Goal: Task Accomplishment & Management: Manage account settings

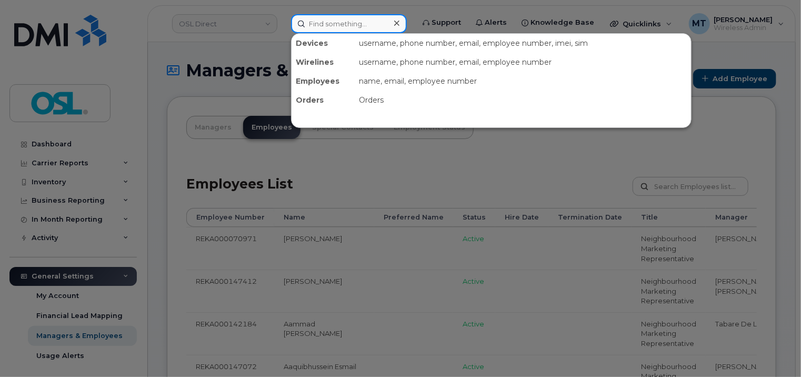
click at [335, 18] on input at bounding box center [349, 23] width 116 height 19
paste input "Assistant Field Manager"
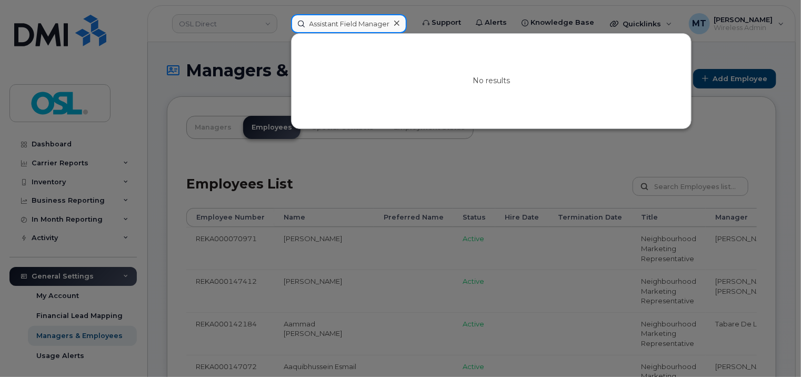
paste input "kshay.Mukoo@osldirect.com"
drag, startPoint x: 342, startPoint y: 24, endPoint x: 267, endPoint y: 24, distance: 74.7
click at [283, 24] on div "Akshay.Mukoo@osldirect.com No results" at bounding box center [349, 23] width 133 height 19
click at [330, 24] on input "Akshay.Mukoo@osldirect.com" at bounding box center [349, 23] width 116 height 19
paste input "REKA000145237"
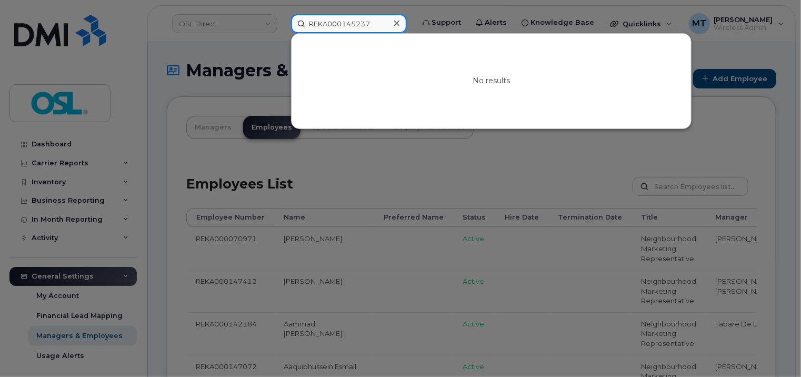
type input "REKA000145237"
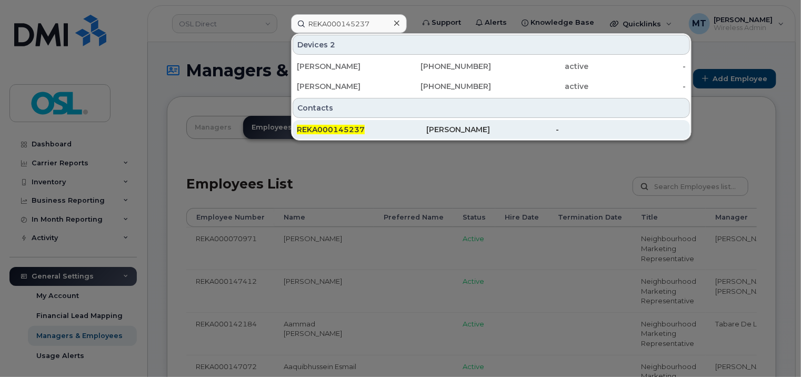
click at [379, 133] on div "REKA000145237" at bounding box center [361, 129] width 129 height 11
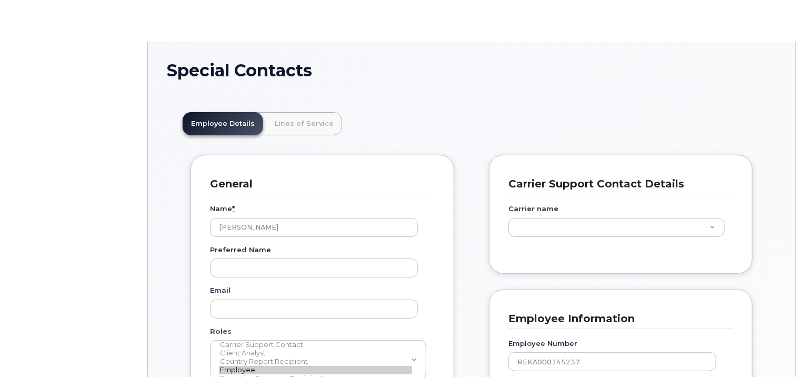
scroll to position [32, 0]
type input "34634860"
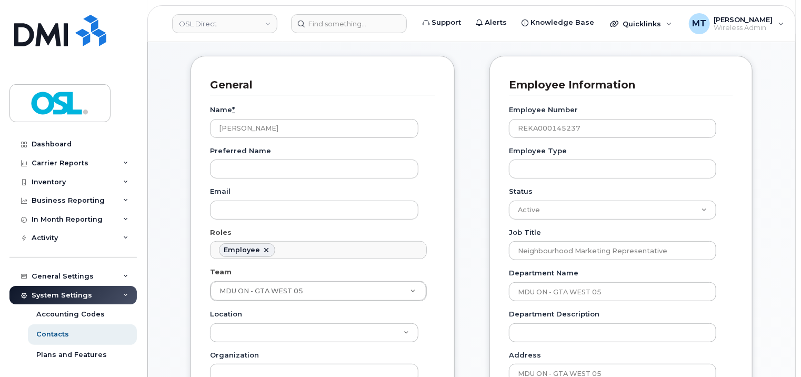
scroll to position [105, 0]
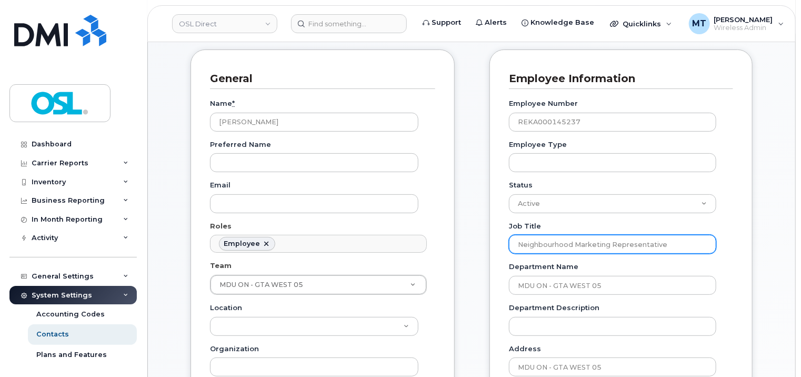
drag, startPoint x: 676, startPoint y: 242, endPoint x: 507, endPoint y: 245, distance: 168.4
click at [507, 245] on div "Employee Information Employee Number REKA000145237 Employee Type Status Active …" at bounding box center [620, 373] width 263 height 649
paste input "Assistant Field Manager"
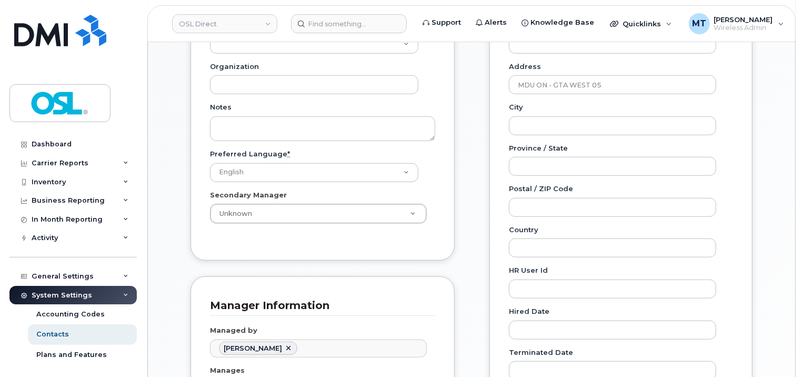
scroll to position [526, 0]
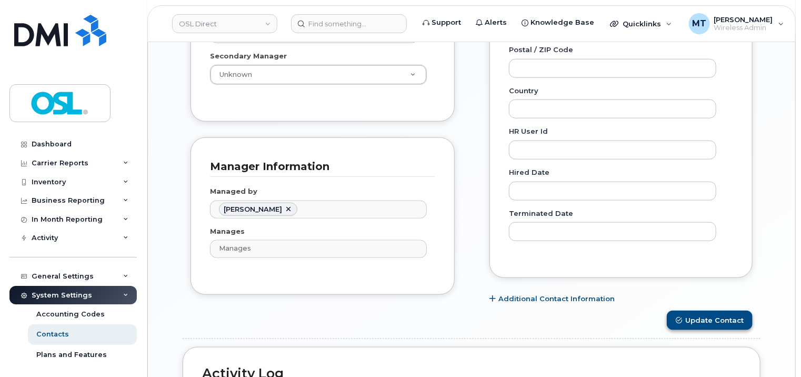
type input "Assistant Field Manager"
click at [722, 313] on button "Update Contact" at bounding box center [710, 319] width 86 height 19
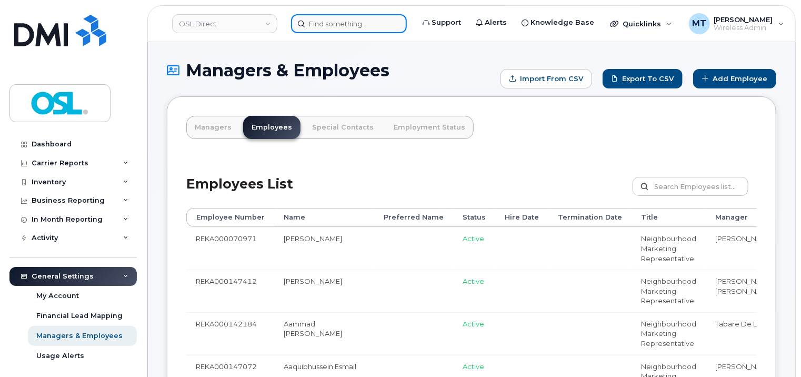
click at [351, 30] on input at bounding box center [349, 23] width 116 height 19
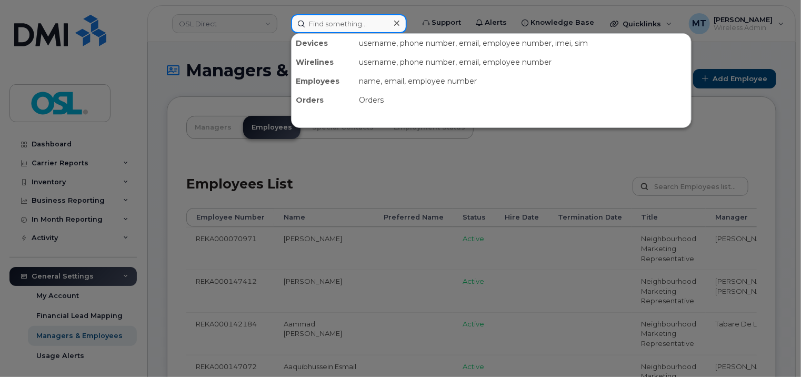
paste input "shivinder.singh@osldirect.com"
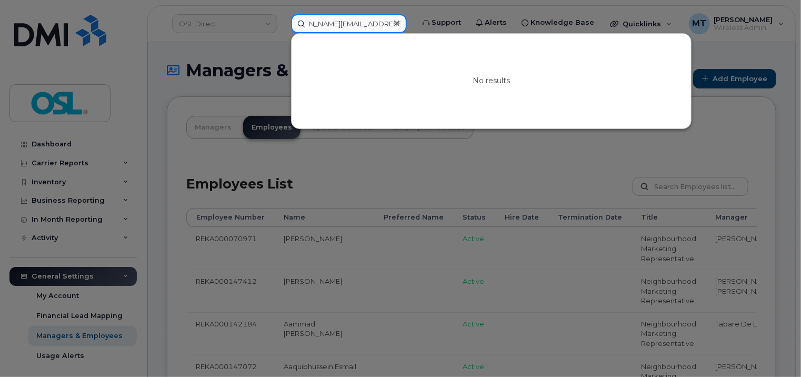
click at [339, 23] on input "[PERSON_NAME][EMAIL_ADDRESS][PERSON_NAME][DOMAIN_NAME]" at bounding box center [349, 23] width 116 height 19
click at [319, 23] on input "[PERSON_NAME][EMAIL_ADDRESS][PERSON_NAME][DOMAIN_NAME]" at bounding box center [349, 23] width 116 height 19
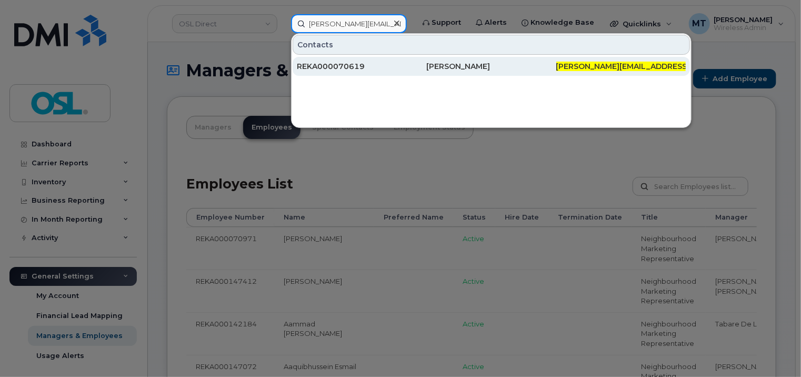
type input "[PERSON_NAME][EMAIL_ADDRESS][PERSON_NAME][DOMAIN_NAME]"
drag, startPoint x: 350, startPoint y: 62, endPoint x: 362, endPoint y: 63, distance: 11.7
click at [350, 62] on div "REKA000070619" at bounding box center [361, 66] width 129 height 11
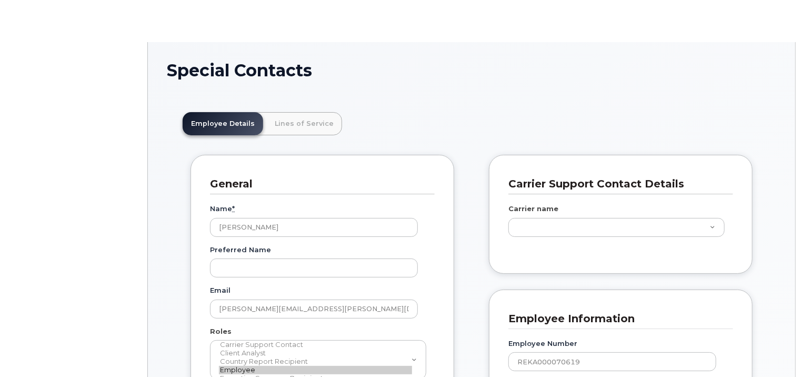
scroll to position [32, 0]
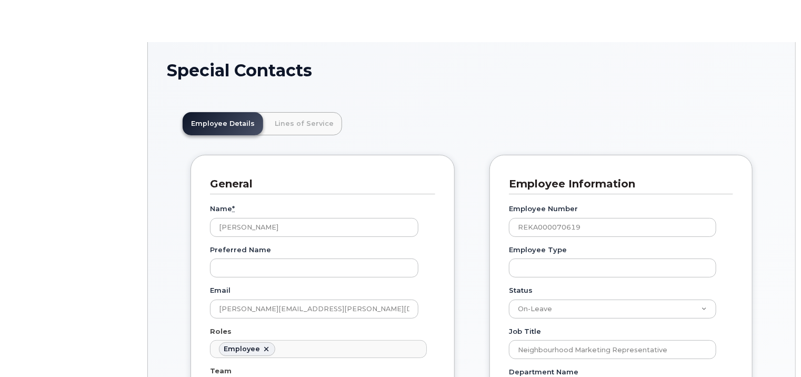
type input "3358028"
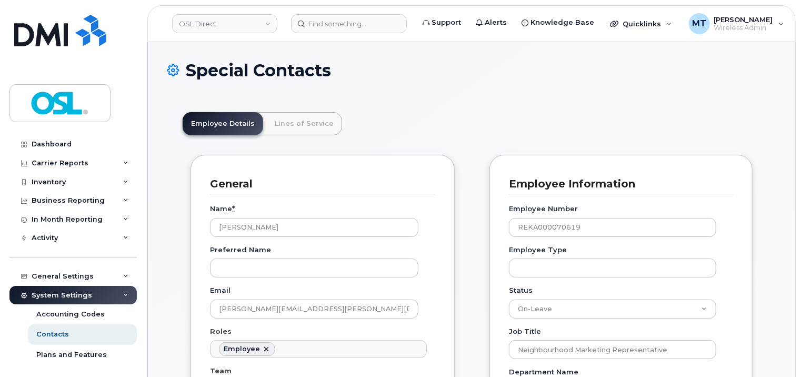
scroll to position [210, 0]
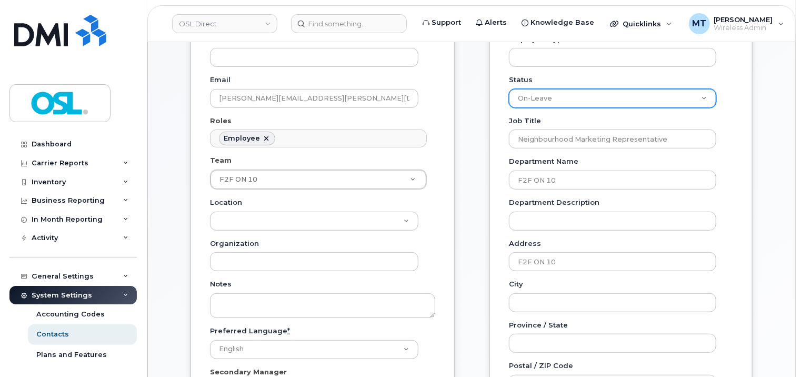
click at [657, 101] on select "Active On-Leave Long Term Short Term Maternity Leave Temp Layoff Inactive" at bounding box center [612, 98] width 207 height 19
select select "active"
click at [509, 89] on select "Active On-Leave Long Term Short Term Maternity Leave Temp Layoff Inactive" at bounding box center [612, 98] width 207 height 19
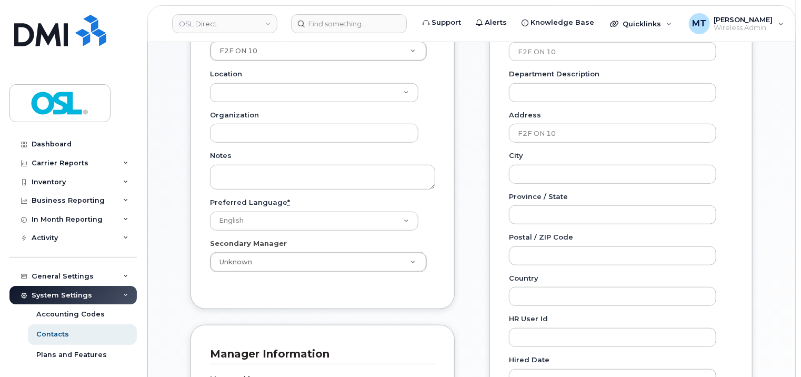
scroll to position [473, 0]
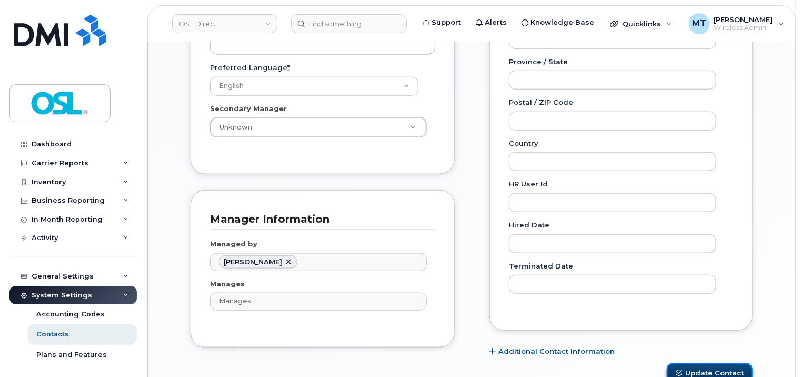
click at [728, 364] on button "Update Contact" at bounding box center [710, 372] width 86 height 19
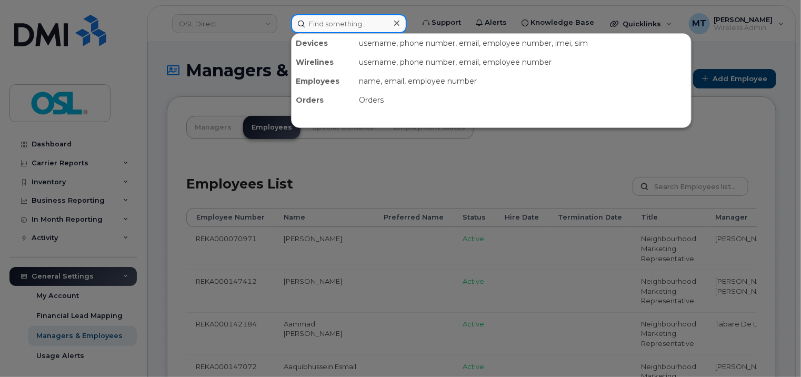
click at [341, 25] on input at bounding box center [349, 23] width 116 height 19
paste input "[DOMAIN_NAME][EMAIL_ADDRESS][DOMAIN_NAME]"
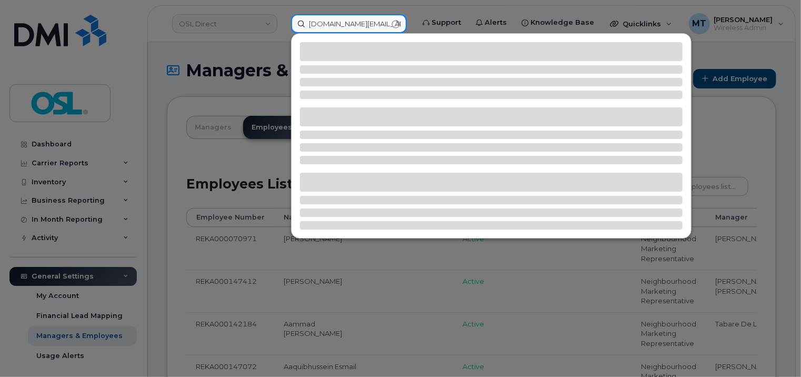
type input "[DOMAIN_NAME][EMAIL_ADDRESS][DOMAIN_NAME]"
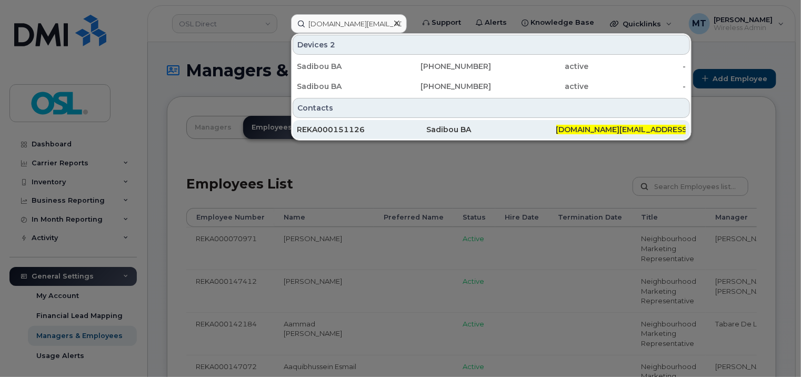
click at [383, 124] on div "REKA000151126" at bounding box center [361, 129] width 129 height 11
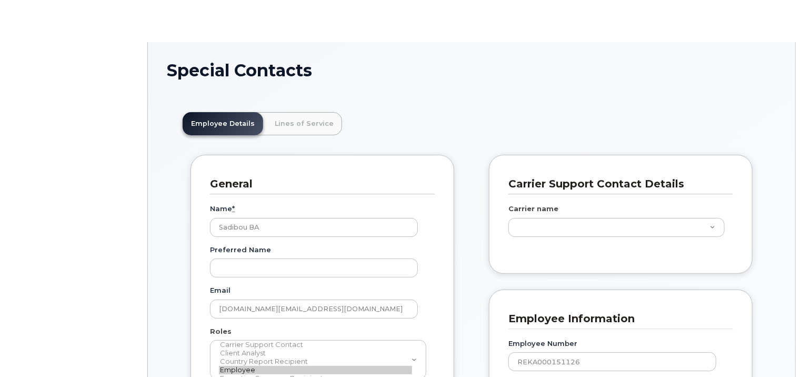
scroll to position [32, 0]
type input "3358058"
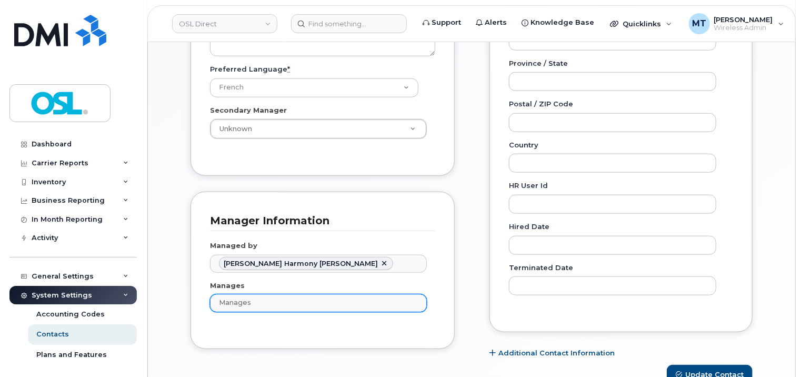
scroll to position [473, 0]
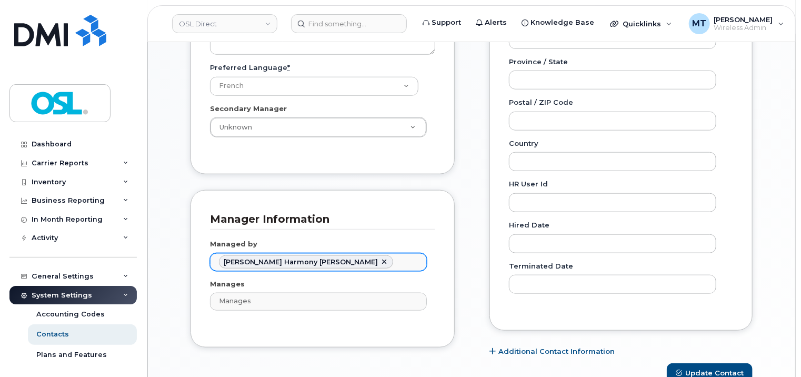
click at [380, 260] on link at bounding box center [384, 262] width 8 height 8
paste input "Robichaud"
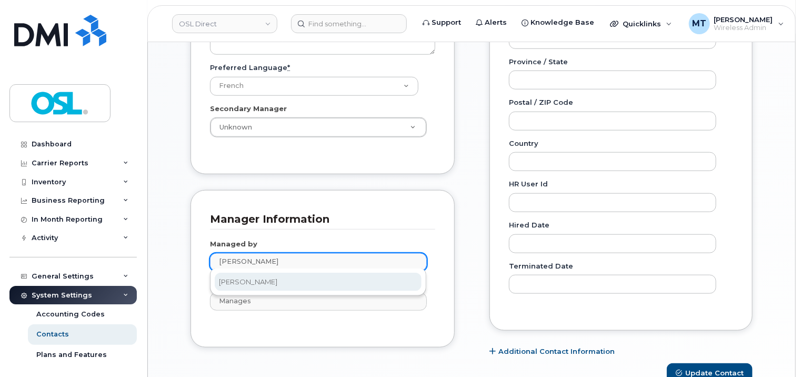
type input "Robichaud"
type input "1526746"
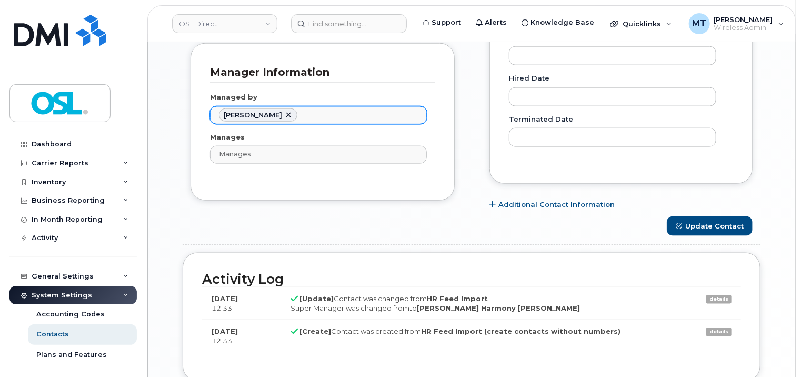
scroll to position [684, 0]
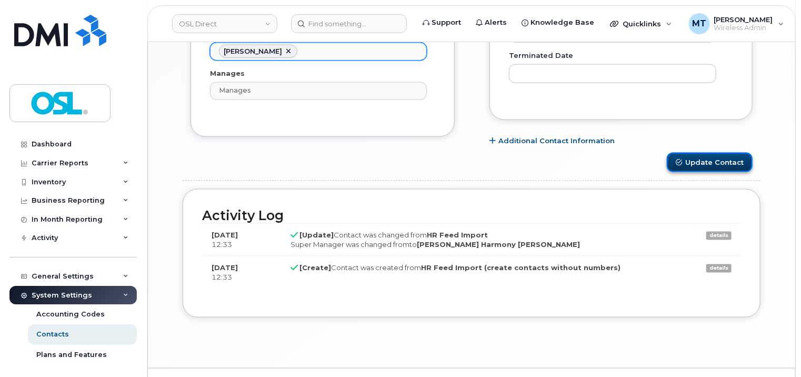
click at [722, 162] on button "Update Contact" at bounding box center [710, 162] width 86 height 19
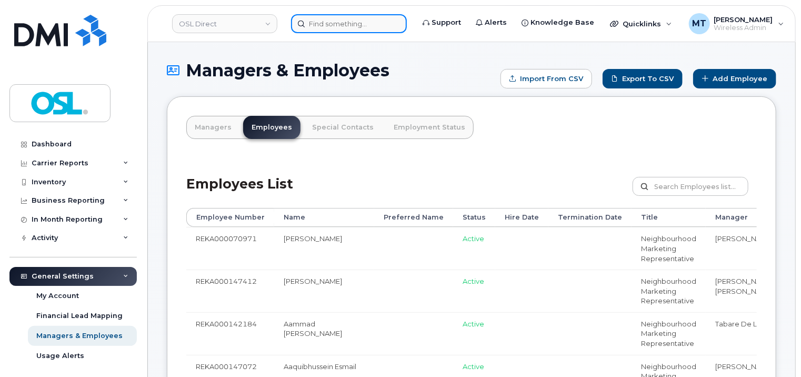
click at [328, 27] on input at bounding box center [349, 23] width 116 height 19
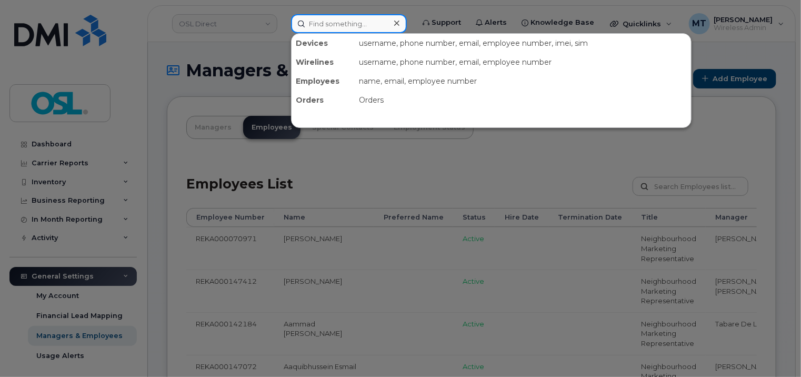
paste input "[PERSON_NAME][EMAIL_ADDRESS][DOMAIN_NAME]"
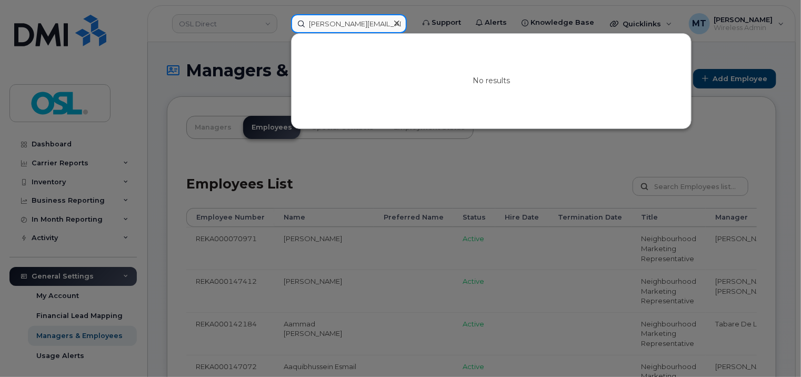
drag, startPoint x: 353, startPoint y: 20, endPoint x: 313, endPoint y: 19, distance: 40.5
click at [313, 19] on input "Mohamed.Dafaa@osldirect.com" at bounding box center [349, 23] width 116 height 19
click at [322, 24] on input "Mohamed.Dafaa@osldirect.com" at bounding box center [349, 23] width 116 height 19
type input "Mohamed.Dafaa@osldirect.com"
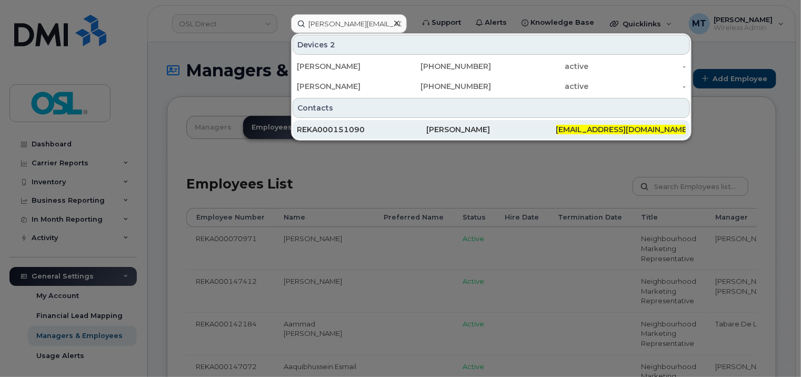
click at [368, 133] on div "REKA000151090" at bounding box center [361, 129] width 129 height 11
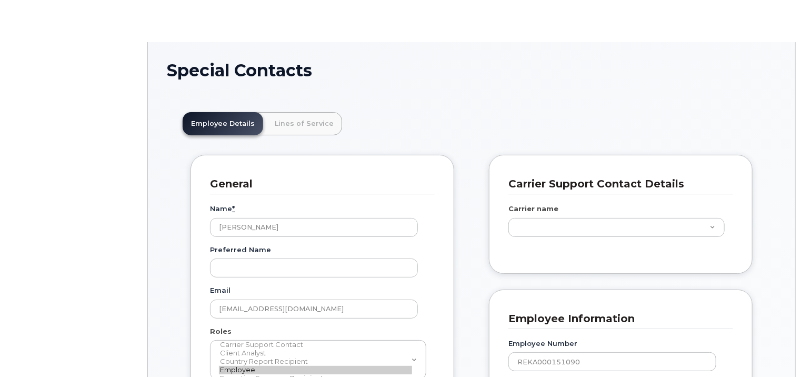
scroll to position [32, 0]
type input "3358058"
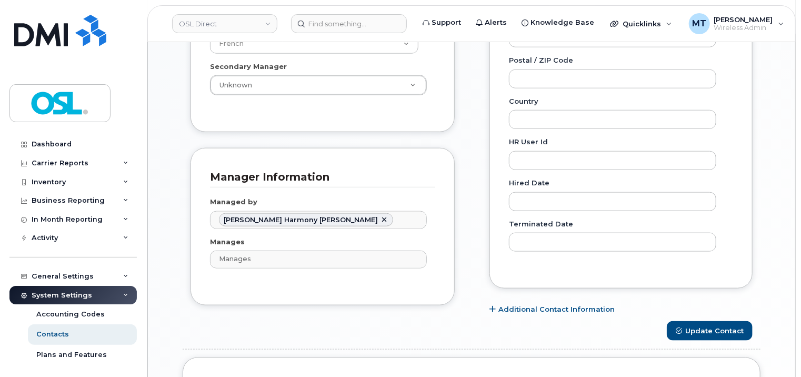
scroll to position [526, 0]
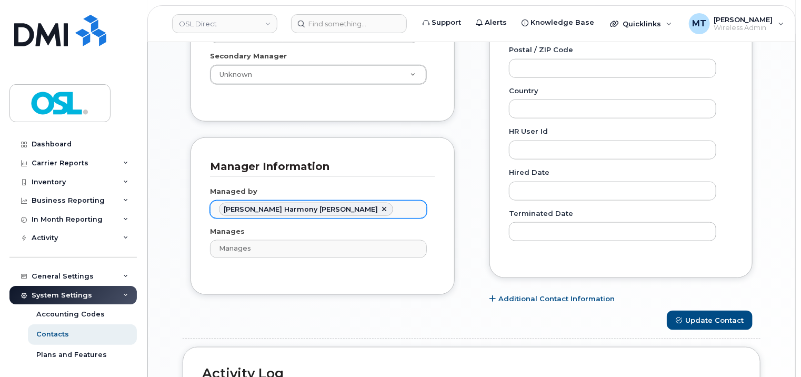
click at [380, 207] on link at bounding box center [384, 209] width 8 height 8
paste input "[PERSON_NAME]"
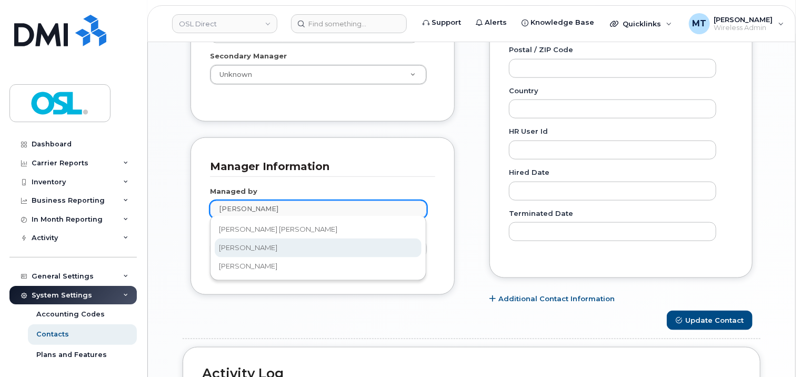
type input "[PERSON_NAME]"
type input "1526950"
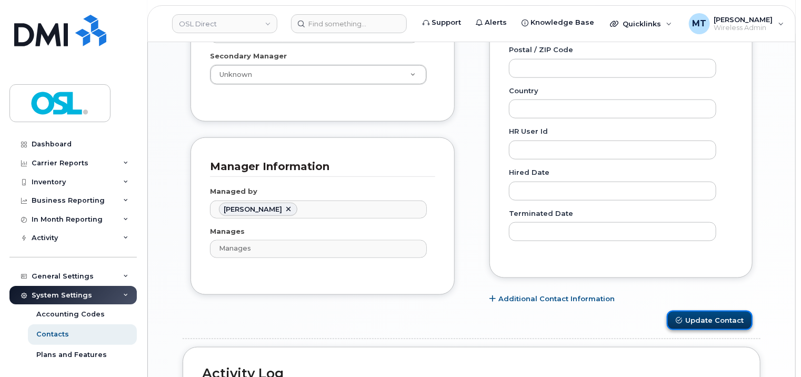
click at [716, 324] on button "Update Contact" at bounding box center [710, 319] width 86 height 19
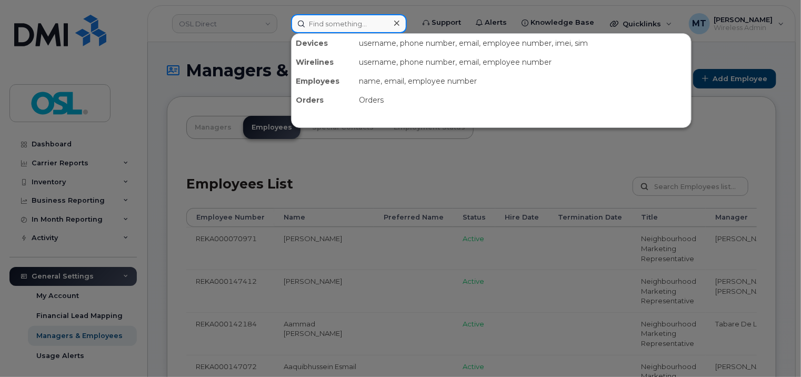
click at [358, 21] on input at bounding box center [349, 23] width 116 height 19
paste input "[PERSON_NAME][EMAIL_ADDRESS][DOMAIN_NAME]"
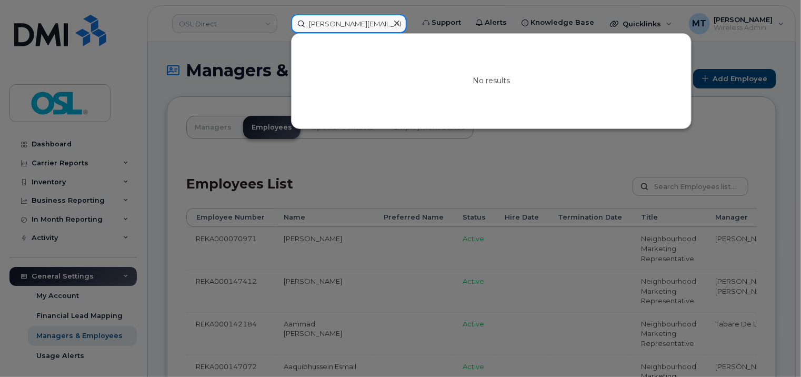
drag, startPoint x: 334, startPoint y: 24, endPoint x: 293, endPoint y: 23, distance: 40.5
click at [293, 23] on input "Imad.Medjhoud@osldirect.com" at bounding box center [349, 23] width 116 height 19
click at [307, 24] on input "Imad.Medjhoud@osldirect.com" at bounding box center [349, 23] width 116 height 19
paste input "REKA000151329"
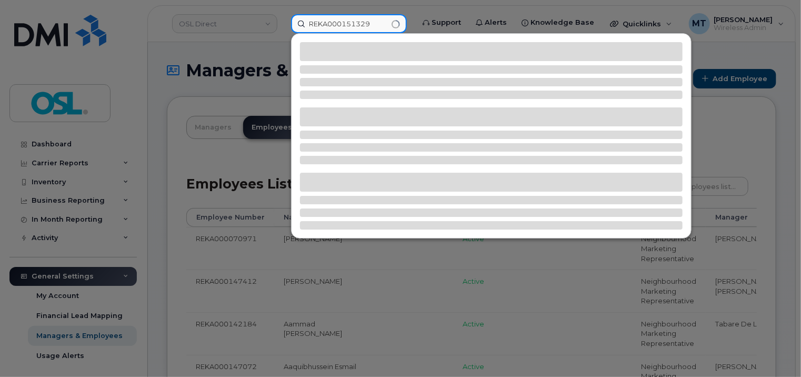
type input "REKA000151329"
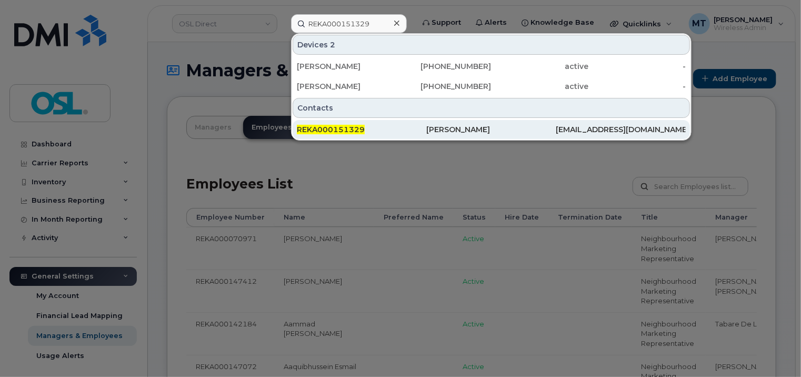
click at [358, 128] on span "REKA000151329" at bounding box center [331, 129] width 68 height 9
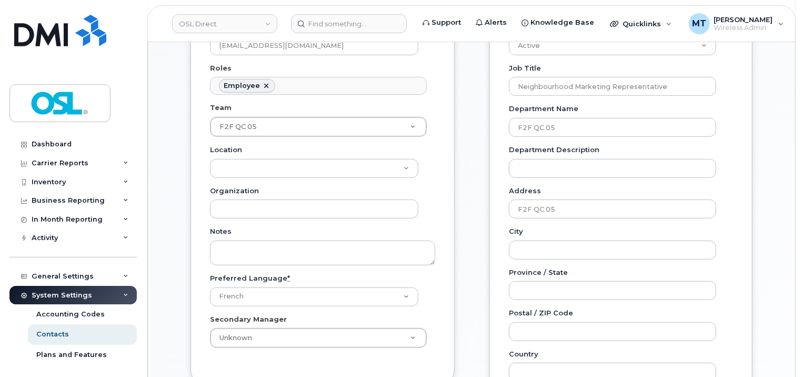
scroll to position [526, 0]
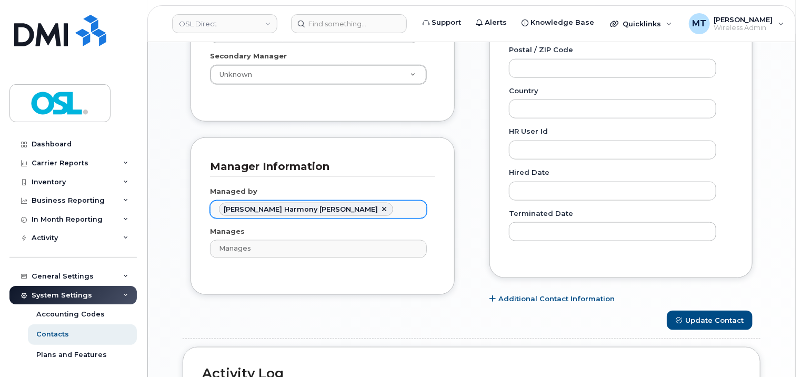
click at [380, 209] on link at bounding box center [384, 209] width 8 height 8
paste input "Chrisphonte"
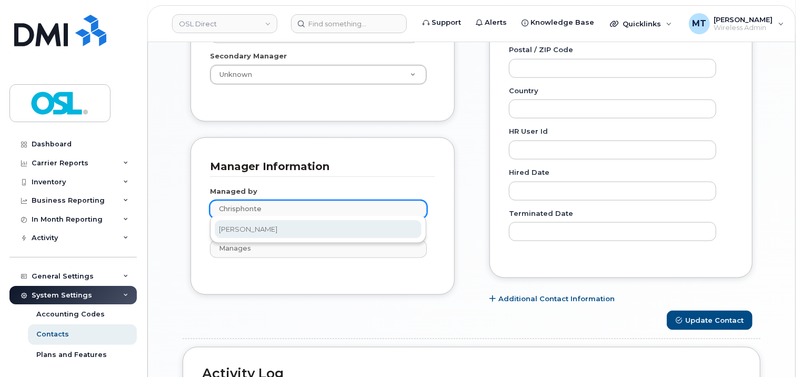
type input "Chrisphonte"
type input "1920209"
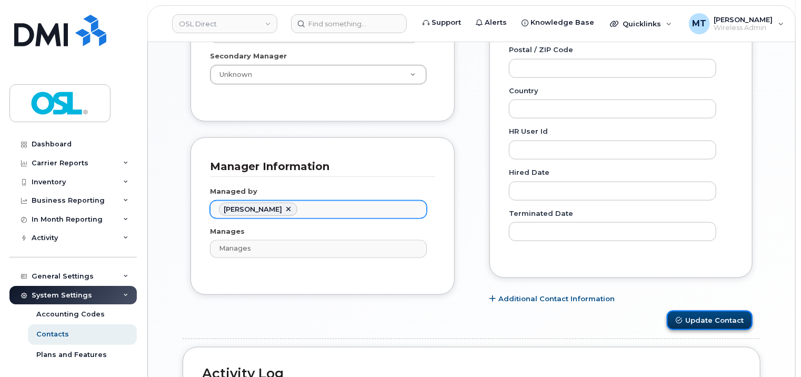
click at [737, 316] on button "Update Contact" at bounding box center [710, 319] width 86 height 19
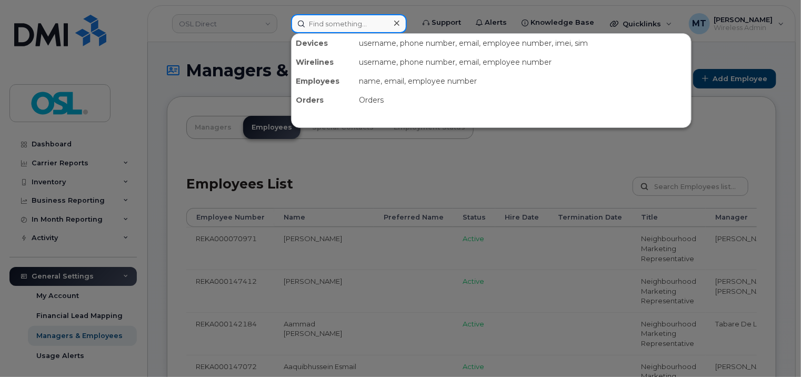
click at [363, 25] on input at bounding box center [349, 23] width 116 height 19
paste input "[EMAIL_ADDRESS][DOMAIN_NAME]"
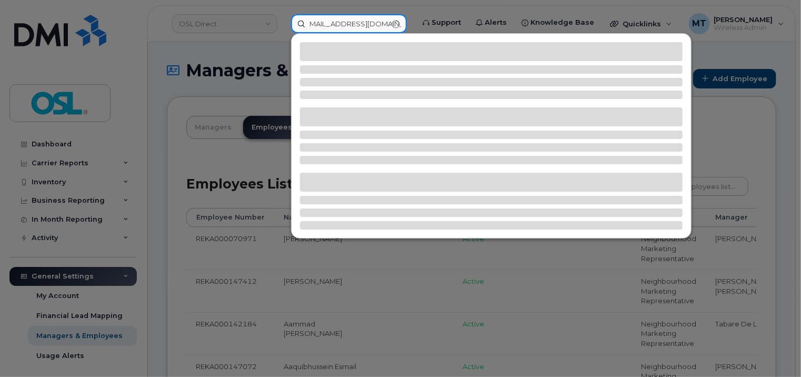
type input "[EMAIL_ADDRESS][DOMAIN_NAME]"
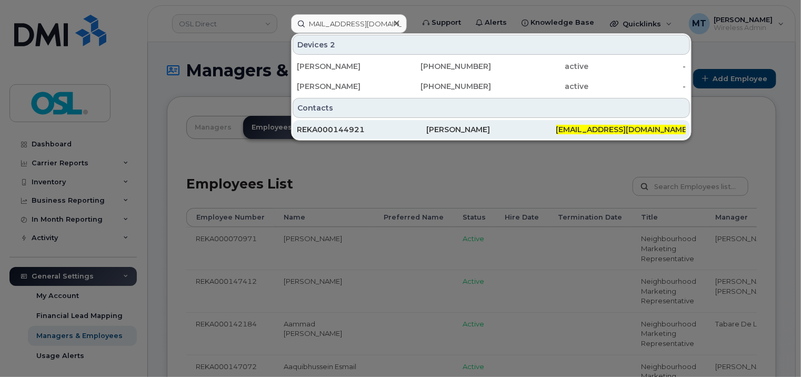
scroll to position [0, 0]
click at [370, 126] on div "REKA000144921" at bounding box center [361, 129] width 129 height 11
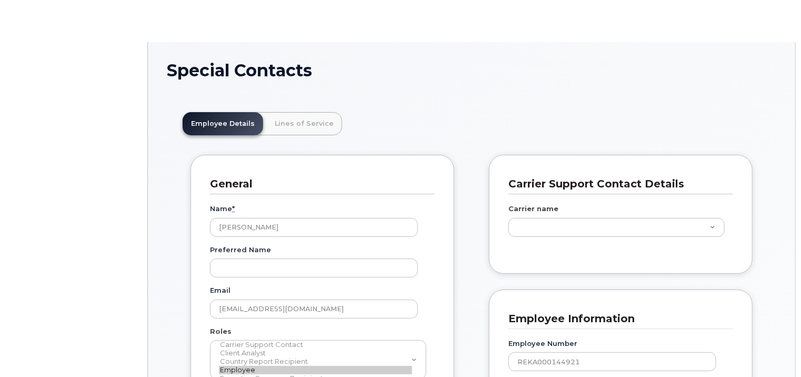
scroll to position [32, 0]
type input "5696407"
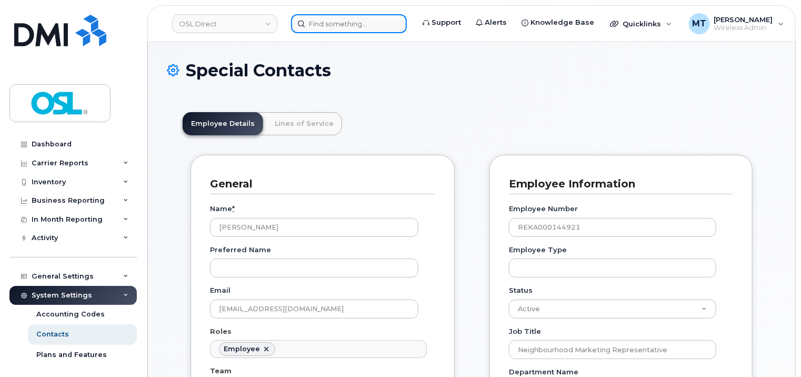
click at [350, 19] on input at bounding box center [349, 23] width 116 height 19
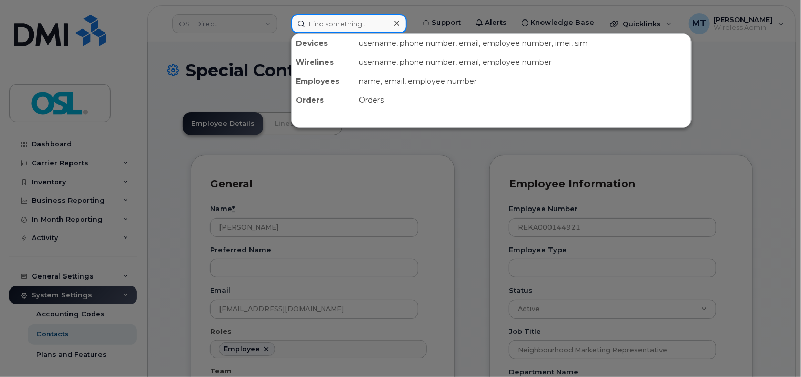
paste input "[EMAIL_ADDRESS][DOMAIN_NAME]"
type input "[EMAIL_ADDRESS][DOMAIN_NAME]"
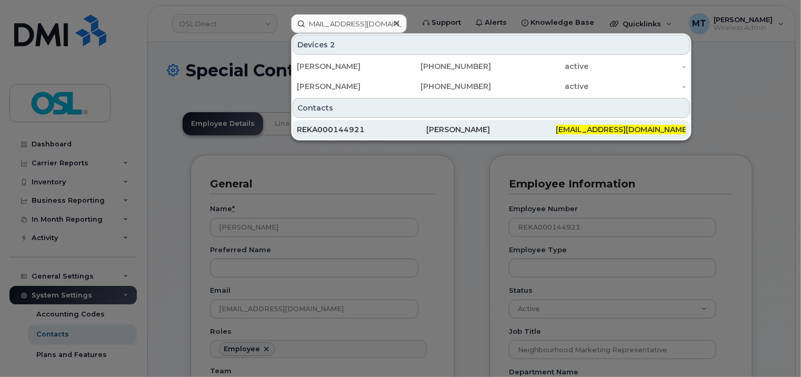
scroll to position [0, 0]
click at [379, 127] on div "REKA000144921" at bounding box center [361, 129] width 129 height 11
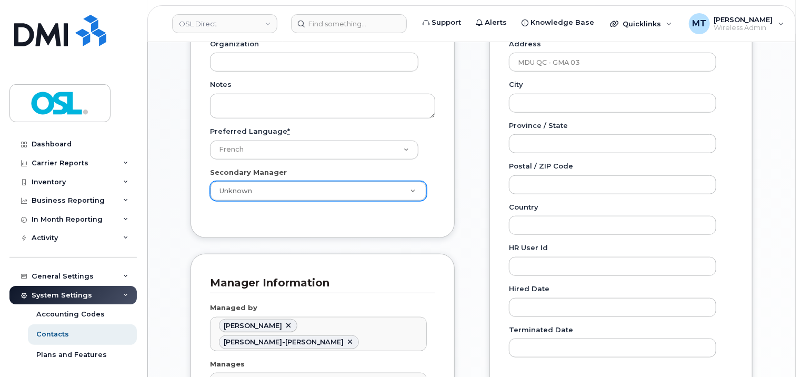
scroll to position [526, 0]
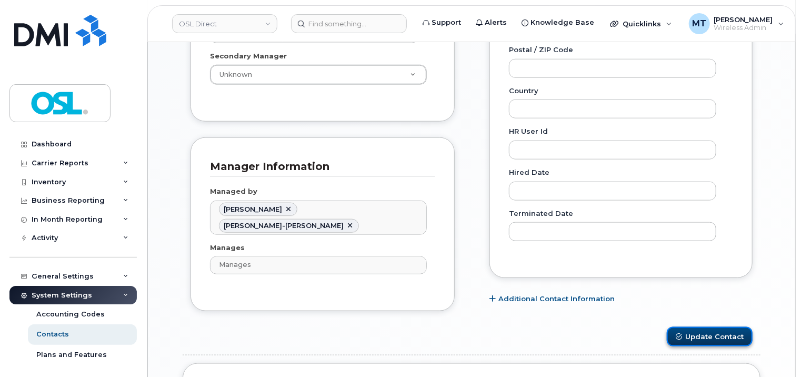
click at [730, 327] on button "Update Contact" at bounding box center [710, 336] width 86 height 19
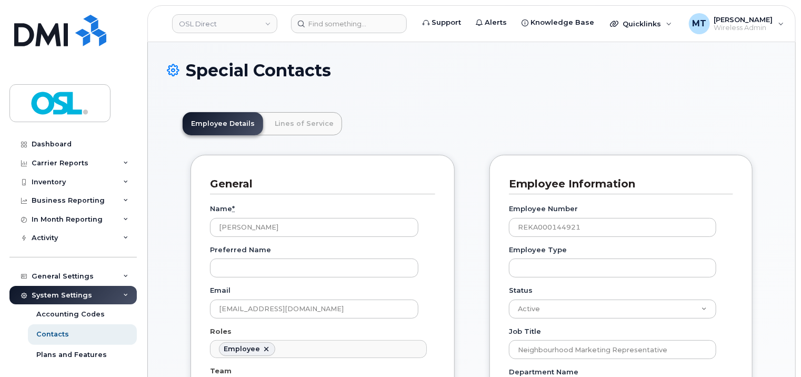
scroll to position [32, 0]
